Goal: Task Accomplishment & Management: Use online tool/utility

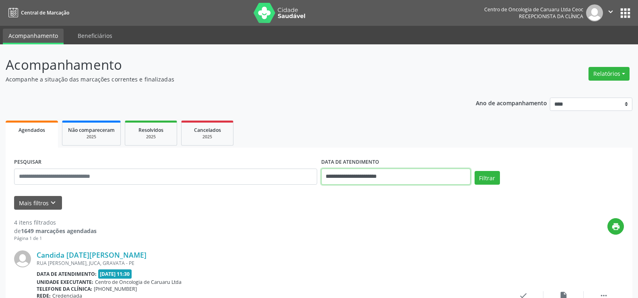
click at [407, 175] on input "**********" at bounding box center [395, 176] width 149 height 16
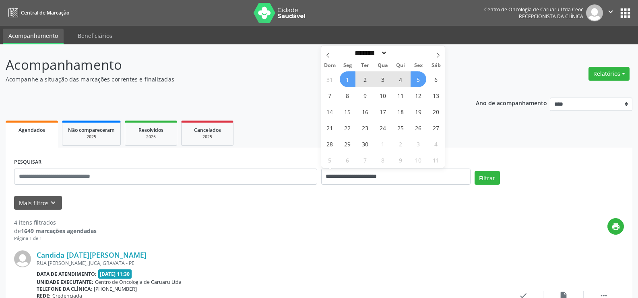
drag, startPoint x: 328, startPoint y: 58, endPoint x: 331, endPoint y: 65, distance: 8.0
click at [328, 58] on icon at bounding box center [328, 55] width 6 height 6
select select "*"
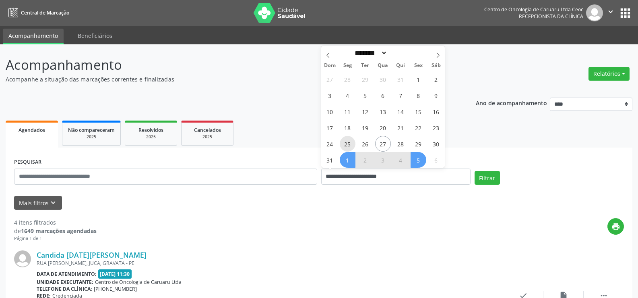
click at [349, 142] on span "25" at bounding box center [348, 144] width 16 height 16
type input "**********"
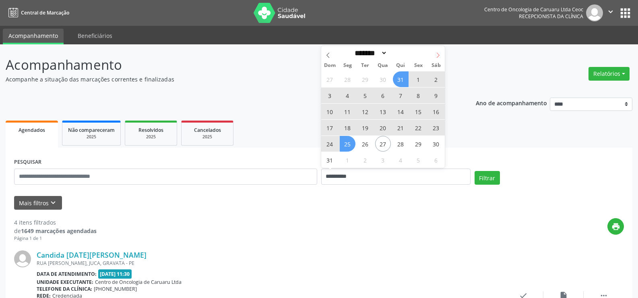
click at [435, 52] on icon at bounding box center [438, 55] width 6 height 6
select select "*"
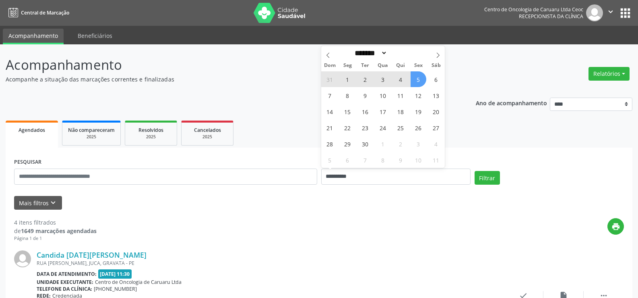
click at [415, 79] on span "5" at bounding box center [419, 79] width 16 height 16
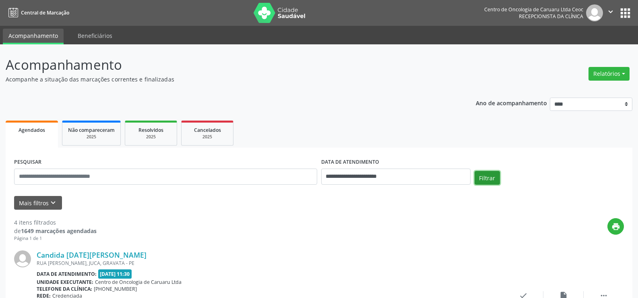
click at [492, 180] on button "Filtrar" at bounding box center [487, 178] width 25 height 14
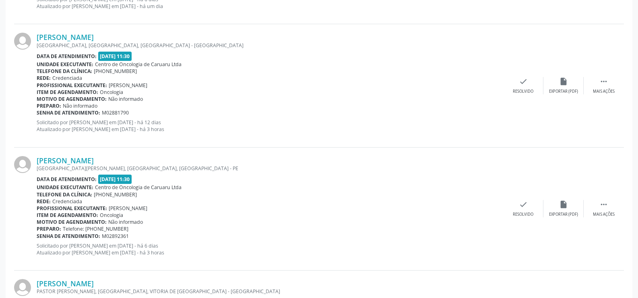
scroll to position [870, 0]
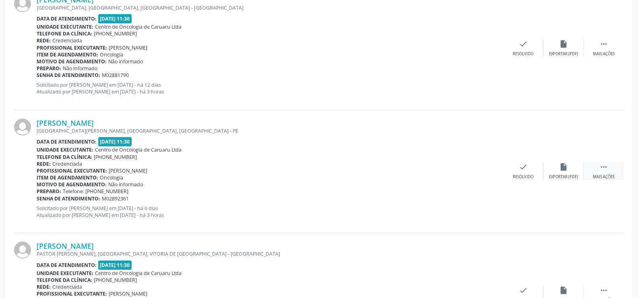
click at [603, 169] on icon "" at bounding box center [604, 166] width 9 height 9
click at [484, 169] on icon "print" at bounding box center [483, 166] width 9 height 9
